Goal: Information Seeking & Learning: Check status

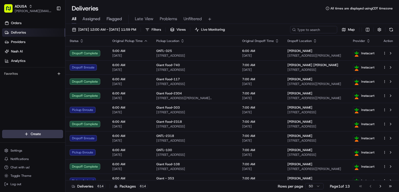
drag, startPoint x: 17, startPoint y: 106, endPoint x: 18, endPoint y: 100, distance: 6.1
click at [18, 106] on div "Orders Deliveries Providers [PERSON_NAME] Analytics Favorites" at bounding box center [32, 75] width 65 height 116
click at [33, 9] on span "[PERSON_NAME][EMAIL_ADDRESS][PERSON_NAME][DOMAIN_NAME]" at bounding box center [33, 11] width 37 height 4
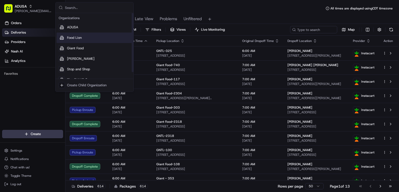
click at [70, 40] on span "Food Lion" at bounding box center [74, 37] width 15 height 5
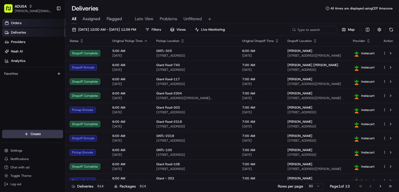
click at [23, 23] on link "Orders" at bounding box center [33, 23] width 63 height 8
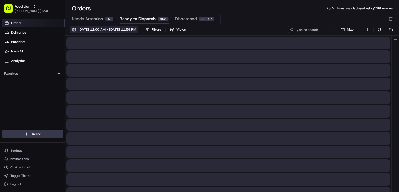
click at [139, 26] on button "[DATE] 12:00 AM - [DATE] 11:59 PM" at bounding box center [104, 29] width 69 height 7
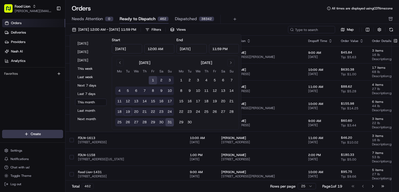
click at [118, 112] on button "18" at bounding box center [119, 111] width 8 height 8
type input "[DATE]"
click at [118, 112] on button "18" at bounding box center [119, 111] width 8 height 8
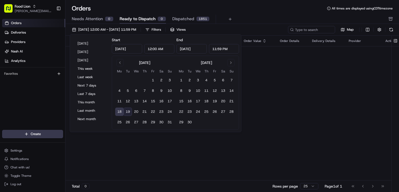
click at [251, 14] on div "Orders All times are displayed using CDT timezone Needs Attention 0 Ready to Di…" at bounding box center [233, 14] width 334 height 20
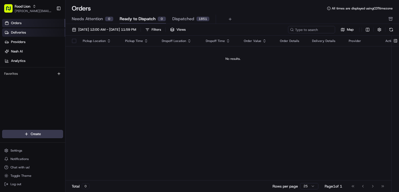
click at [37, 33] on link "Deliveries" at bounding box center [33, 32] width 63 height 8
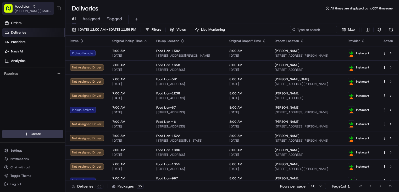
click at [17, 12] on span "[PERSON_NAME][EMAIL_ADDRESS][PERSON_NAME][DOMAIN_NAME]" at bounding box center [33, 11] width 37 height 4
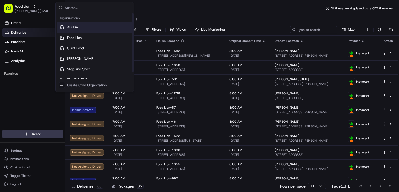
click at [75, 27] on span "ADUSA" at bounding box center [72, 27] width 11 height 5
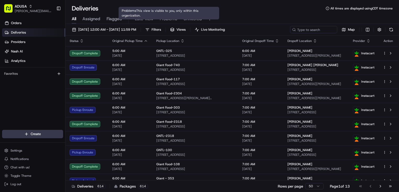
click at [166, 19] on span "Problems" at bounding box center [169, 19] width 18 height 6
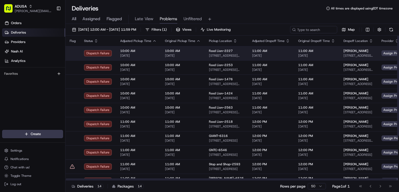
click at [328, 57] on td "11:00 AM [DATE]" at bounding box center [316, 53] width 45 height 14
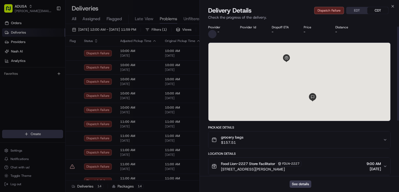
scroll to position [98, 0]
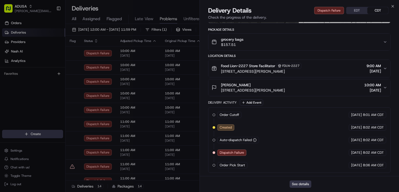
click at [308, 185] on button "See details" at bounding box center [301, 183] width 22 height 7
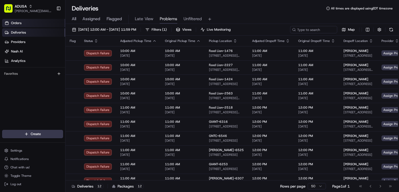
click at [30, 25] on link "Orders" at bounding box center [33, 23] width 63 height 8
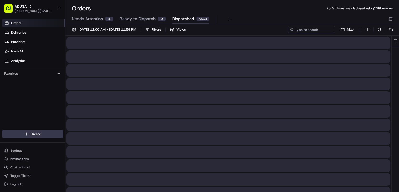
click at [177, 18] on span "Dispatched" at bounding box center [183, 19] width 22 height 6
click at [88, 15] on button "Needs Attention 4" at bounding box center [93, 19] width 42 height 9
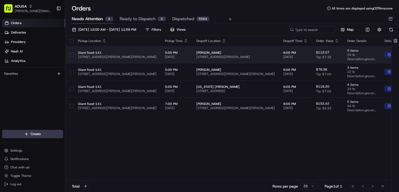
click at [239, 52] on span "[PERSON_NAME]" at bounding box center [236, 53] width 79 height 4
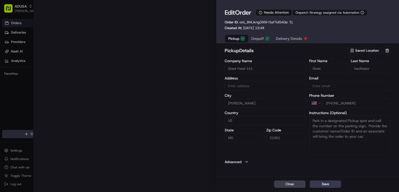
type input "[STREET_ADDRESS][PERSON_NAME][PERSON_NAME]"
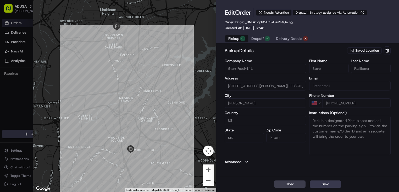
click at [289, 39] on span "Delivery Details" at bounding box center [289, 38] width 26 height 5
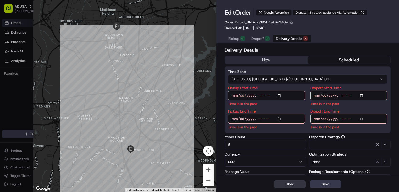
click at [287, 183] on button "Close" at bounding box center [289, 183] width 31 height 7
type input "1"
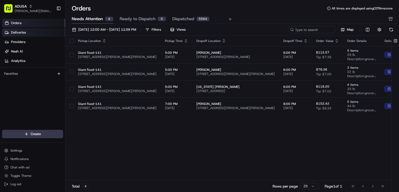
click at [42, 34] on link "Deliveries" at bounding box center [33, 32] width 63 height 8
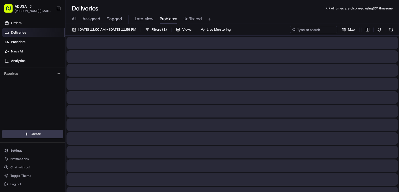
click at [159, 20] on div "All Assigned Flagged Late View Problems Unfiltered" at bounding box center [233, 19] width 334 height 9
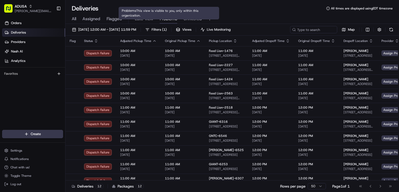
click at [185, 20] on span "Unfiltered" at bounding box center [193, 19] width 18 height 6
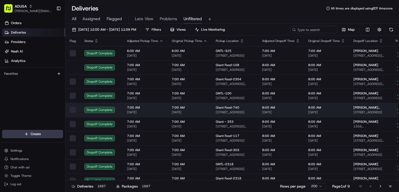
click at [115, 114] on td "Dropoff Complete" at bounding box center [101, 110] width 43 height 14
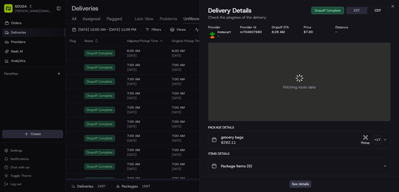
click at [302, 185] on button "See details" at bounding box center [301, 183] width 22 height 7
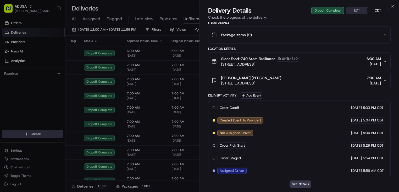
click at [393, 6] on div "Deliveries All times are displayed using EDT timezone" at bounding box center [233, 8] width 334 height 8
click at [393, 4] on div "Deliveries All times are displayed using EDT timezone" at bounding box center [233, 8] width 334 height 8
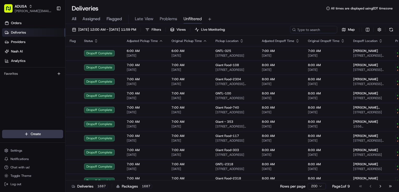
click at [251, 10] on div "Deliveries All times are displayed using EDT timezone" at bounding box center [233, 8] width 334 height 8
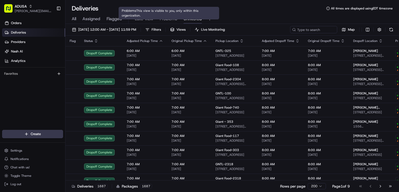
click at [162, 18] on span "Problems" at bounding box center [169, 19] width 18 height 6
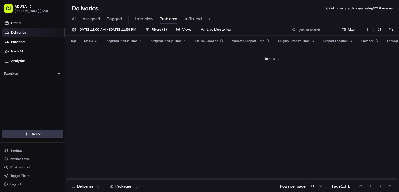
click at [150, 20] on span "Late View" at bounding box center [144, 19] width 19 height 6
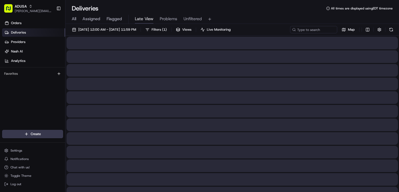
click at [148, 19] on span "Late View" at bounding box center [144, 19] width 19 height 6
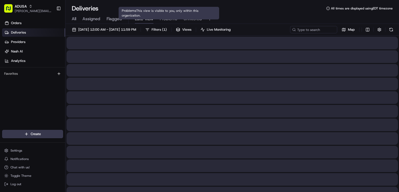
click at [167, 18] on span "Problems" at bounding box center [169, 19] width 18 height 6
click at [173, 19] on span "Problems" at bounding box center [169, 19] width 18 height 6
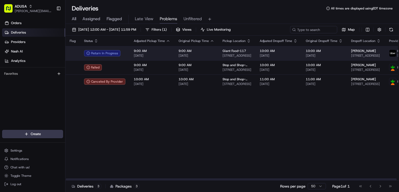
click at [204, 54] on span "[DATE]" at bounding box center [197, 55] width 36 height 4
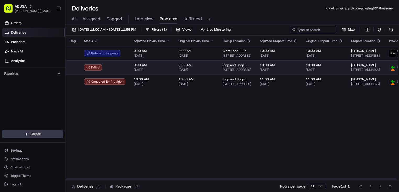
click at [146, 73] on td "9:00 AM [DATE]" at bounding box center [152, 67] width 45 height 14
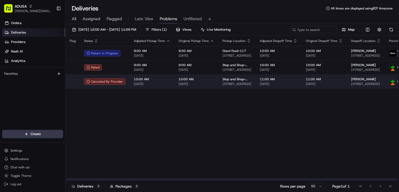
click at [132, 83] on td "10:00 AM [DATE]" at bounding box center [152, 81] width 45 height 14
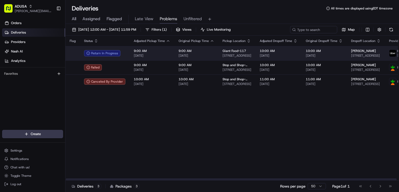
click at [130, 55] on td "9:00 AM [DATE]" at bounding box center [152, 53] width 45 height 14
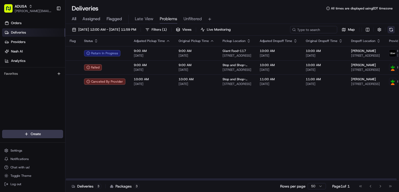
drag, startPoint x: 374, startPoint y: -4, endPoint x: 393, endPoint y: 32, distance: 40.3
click at [393, 32] on div "Deliveries All times are displayed using EDT timezone All Assigned Flagged Late…" at bounding box center [233, 96] width 334 height 192
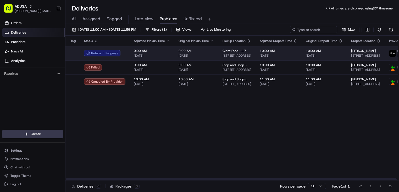
click at [201, 49] on td "9:00 AM [DATE]" at bounding box center [197, 53] width 44 height 14
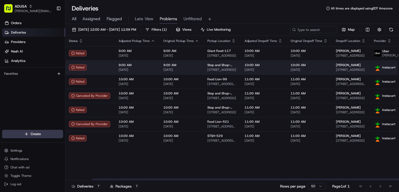
scroll to position [0, 101]
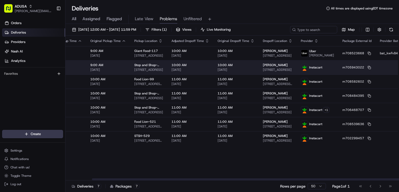
drag, startPoint x: 245, startPoint y: 79, endPoint x: 278, endPoint y: 73, distance: 33.7
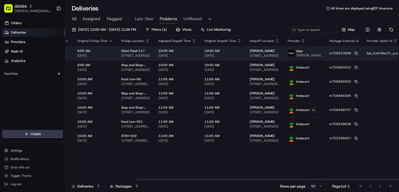
click at [326, 58] on td "m708523668" at bounding box center [344, 53] width 37 height 14
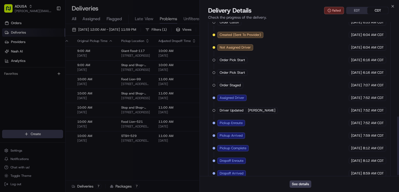
scroll to position [250, 0]
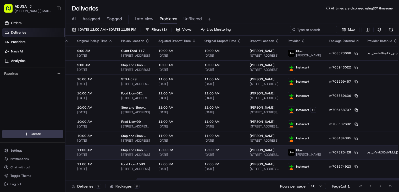
click at [180, 154] on span "[DATE]" at bounding box center [178, 155] width 38 height 4
drag, startPoint x: 141, startPoint y: 151, endPoint x: 113, endPoint y: 150, distance: 27.5
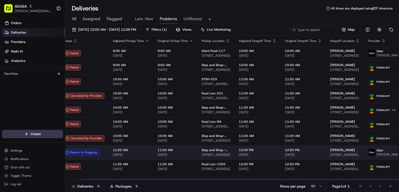
scroll to position [0, 0]
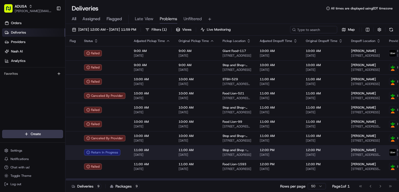
drag, startPoint x: 157, startPoint y: 155, endPoint x: 108, endPoint y: 155, distance: 48.7
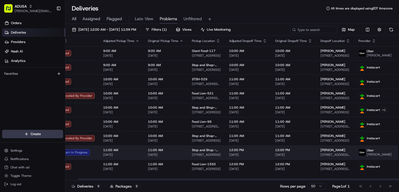
scroll to position [0, 142]
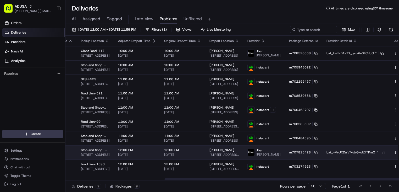
drag, startPoint x: 211, startPoint y: 158, endPoint x: 279, endPoint y: 158, distance: 67.6
click at [314, 151] on icon at bounding box center [315, 152] width 3 height 3
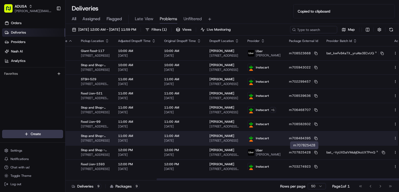
scroll to position [0, 0]
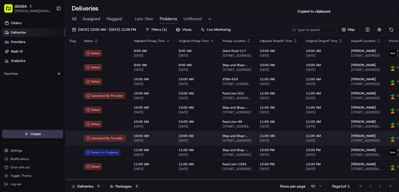
drag, startPoint x: 218, startPoint y: 134, endPoint x: 169, endPoint y: 132, distance: 48.8
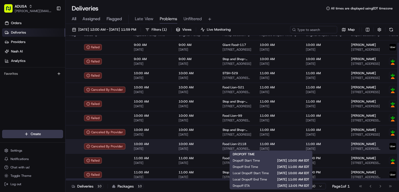
scroll to position [7, 0]
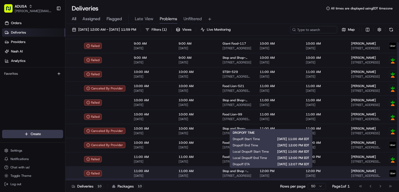
click at [293, 170] on span "12:00 PM" at bounding box center [279, 171] width 38 height 4
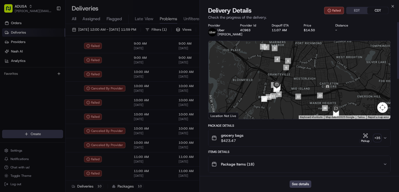
scroll to position [0, 0]
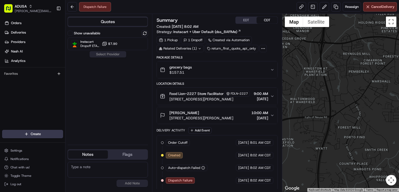
scroll to position [16, 0]
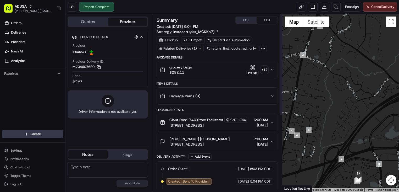
click at [118, 105] on div "Driver information is not available yet." at bounding box center [108, 104] width 80 height 28
click at [117, 123] on div "Provider Details Hidden ( 4 ) Provider Instacart Provider Delivery ID m70460768…" at bounding box center [108, 85] width 80 height 110
